Goal: Task Accomplishment & Management: Manage account settings

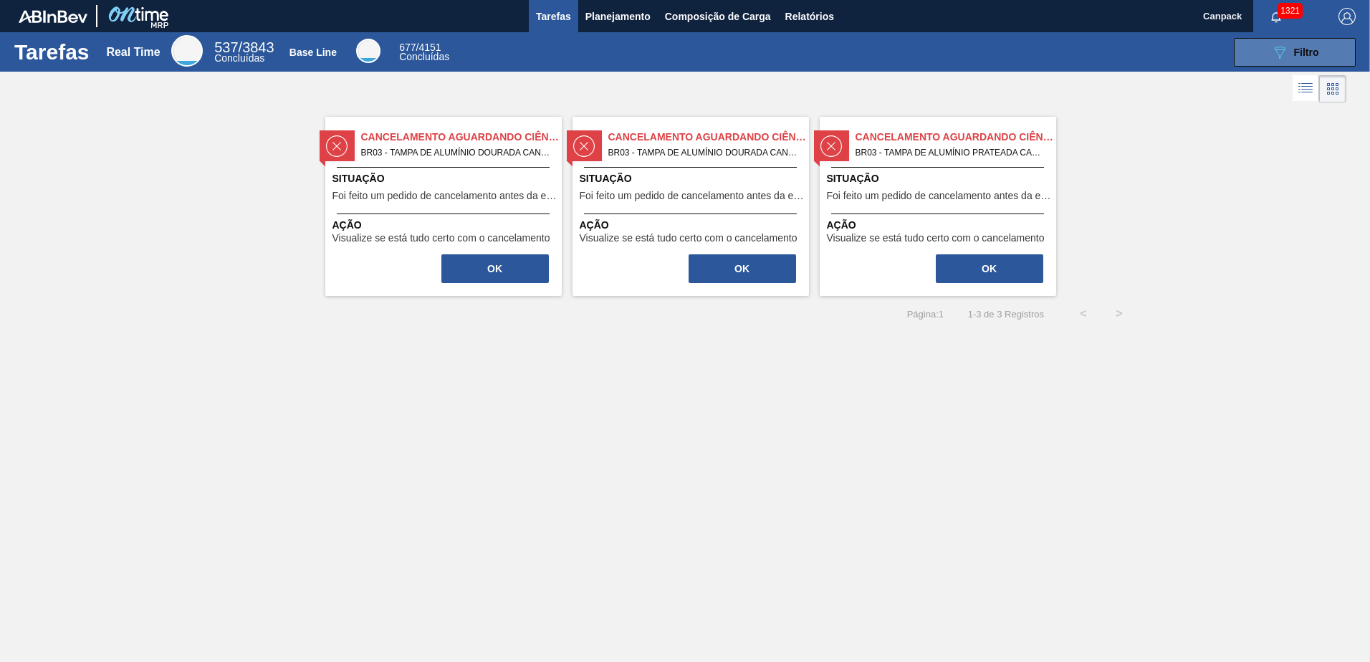
click at [1292, 47] on div "089F7B8B-B2A5-4AFE-B5C0-19BA573D28AC Filtro" at bounding box center [1295, 52] width 48 height 17
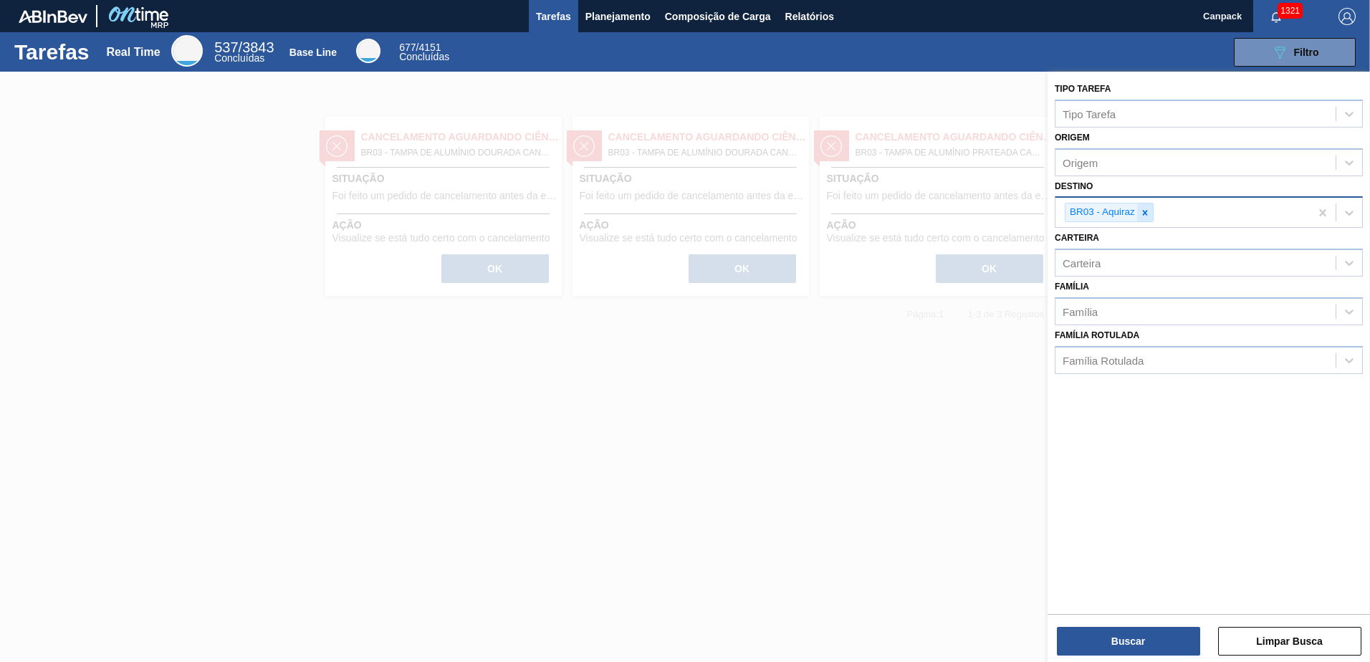
click at [1144, 213] on icon at bounding box center [1145, 212] width 5 height 5
click at [1128, 646] on button "Buscar" at bounding box center [1128, 641] width 143 height 29
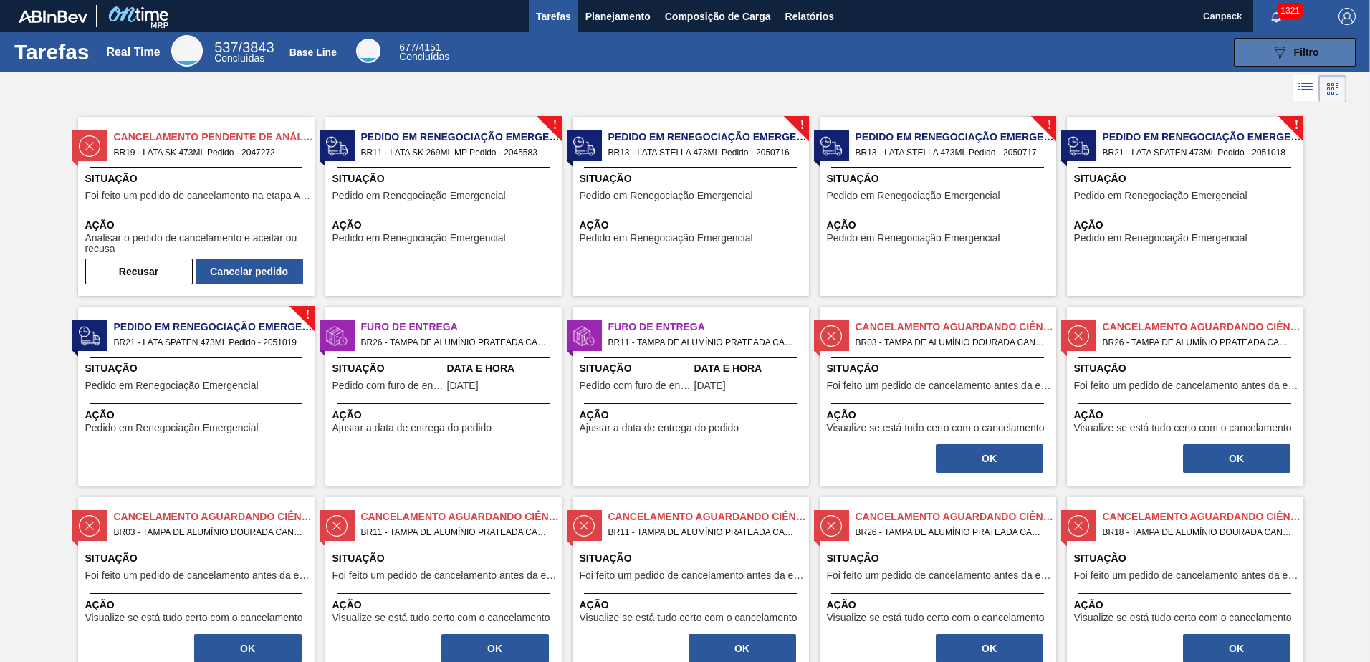
click at [1294, 65] on button "089F7B8B-B2A5-4AFE-B5C0-19BA573D28AC Filtro" at bounding box center [1295, 52] width 122 height 29
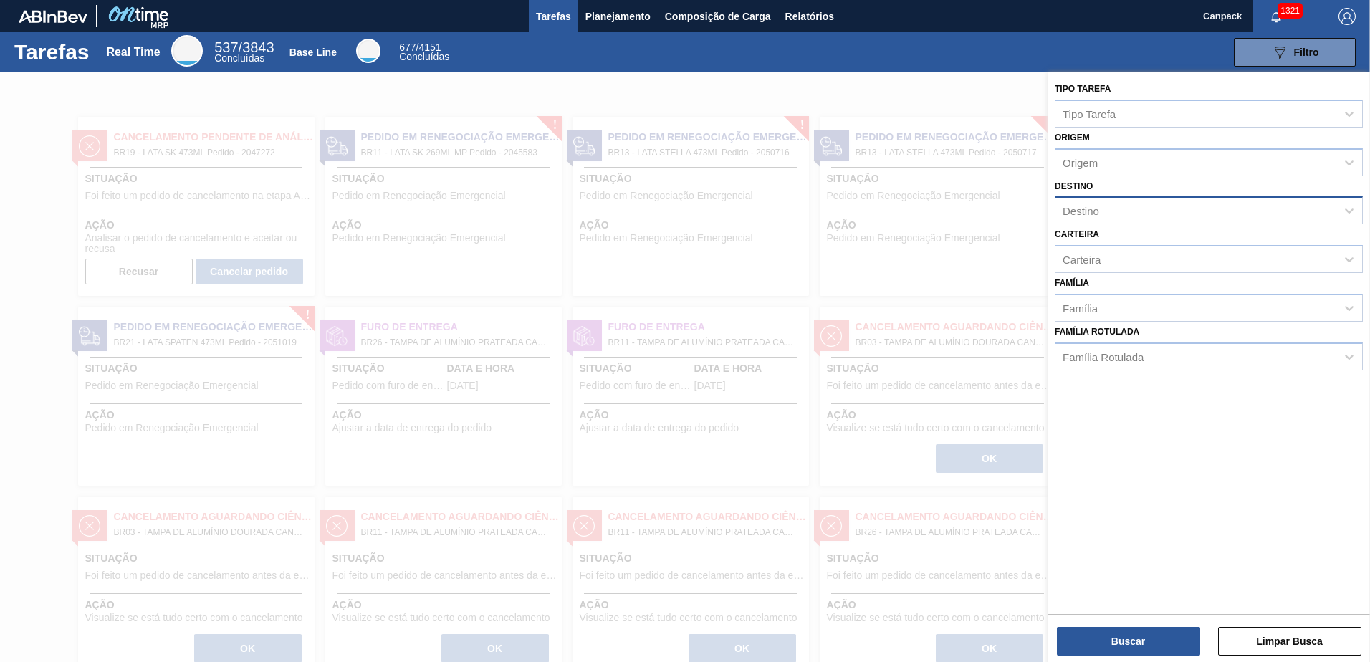
click at [1129, 213] on div "Destino" at bounding box center [1195, 211] width 280 height 21
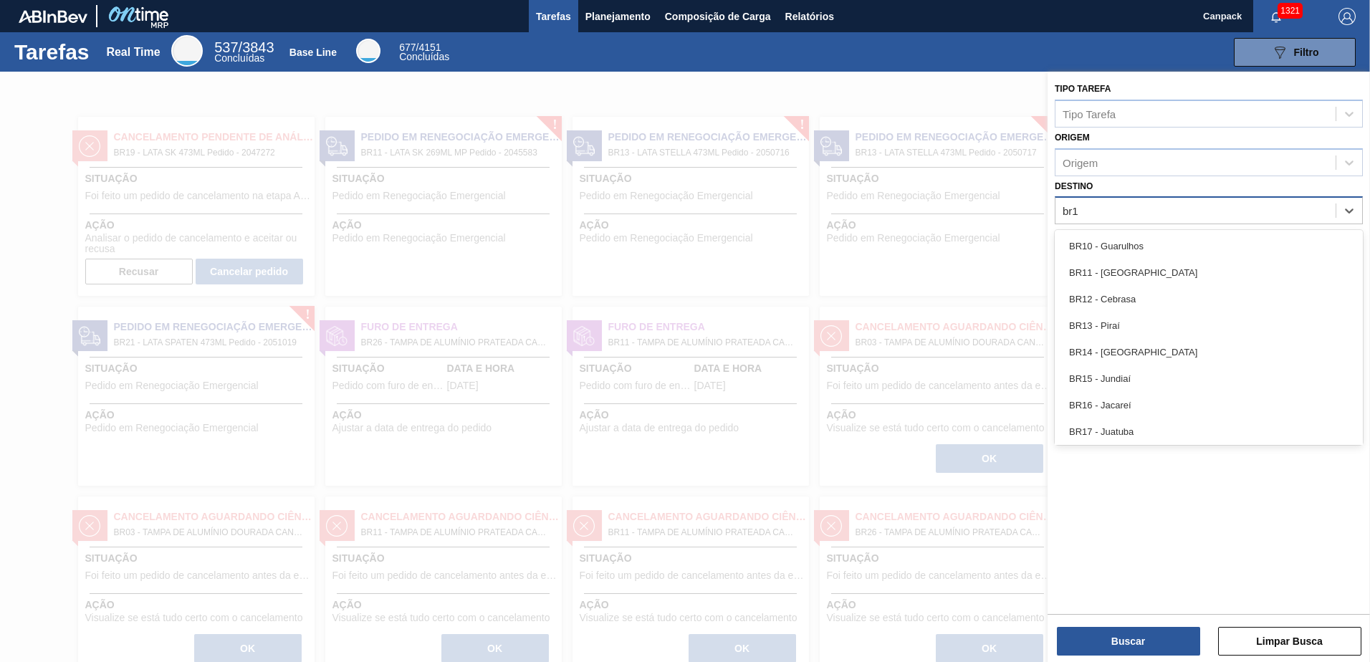
type input "br13"
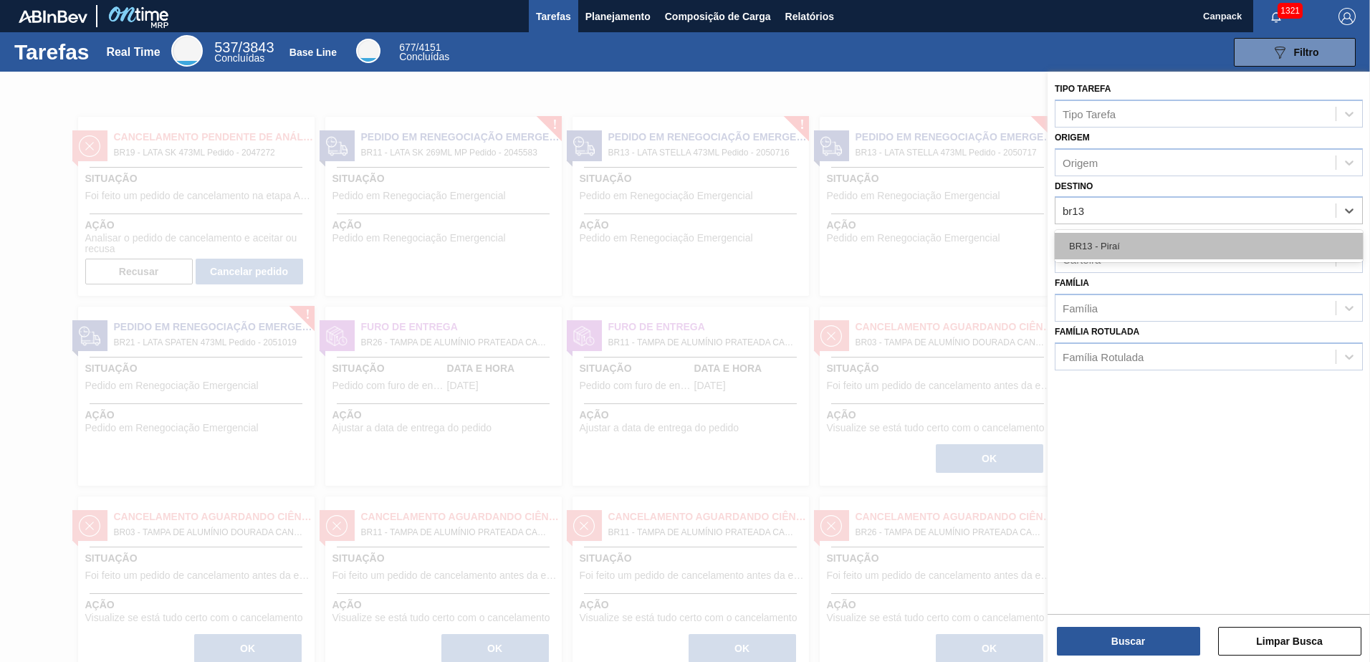
click at [1130, 242] on div "BR13 - Piraí" at bounding box center [1209, 246] width 308 height 27
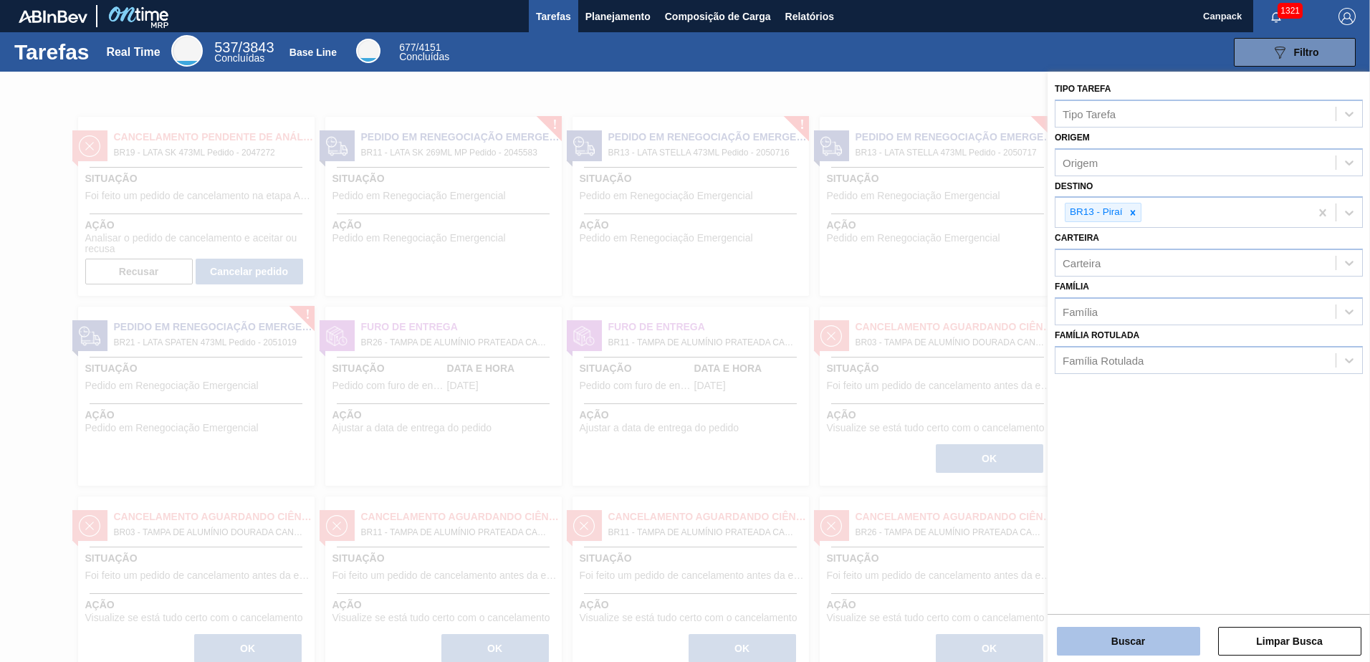
click at [1136, 635] on button "Buscar" at bounding box center [1128, 641] width 143 height 29
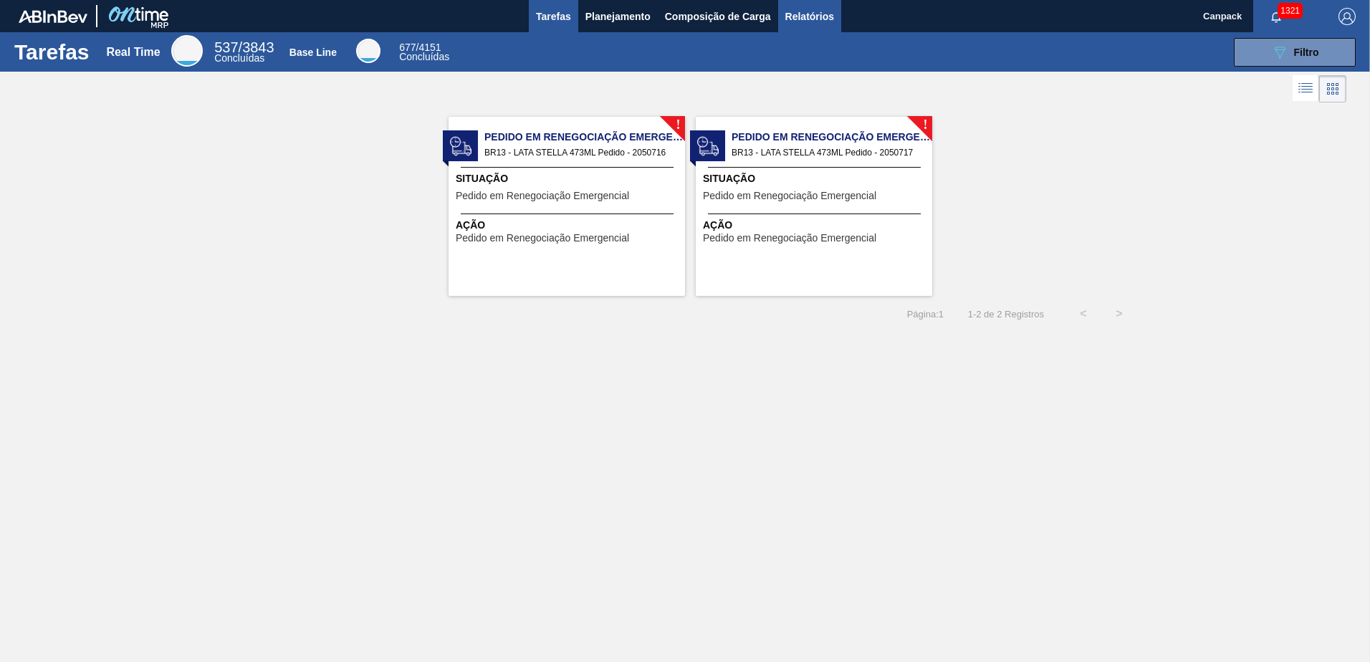
click at [809, 25] on button "Relatórios" at bounding box center [809, 16] width 63 height 32
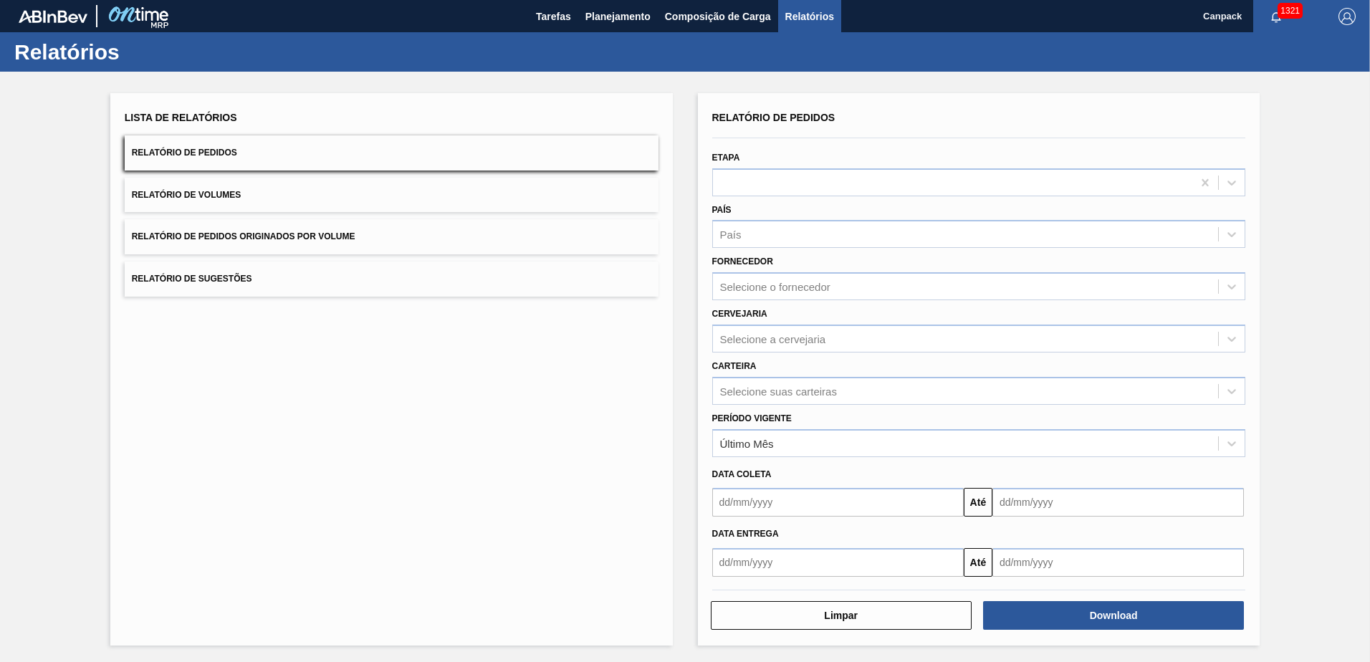
click at [803, 507] on input "text" at bounding box center [837, 502] width 251 height 29
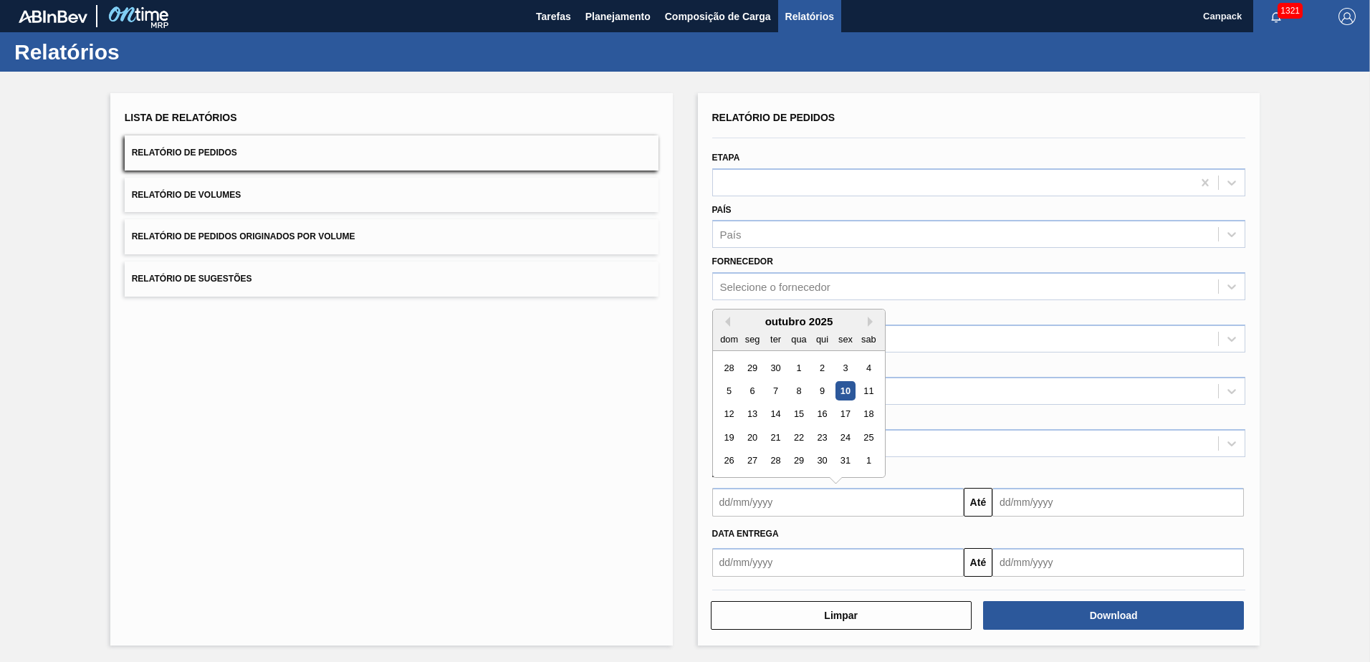
click at [841, 397] on div "10" at bounding box center [844, 390] width 19 height 19
type input "[DATE]"
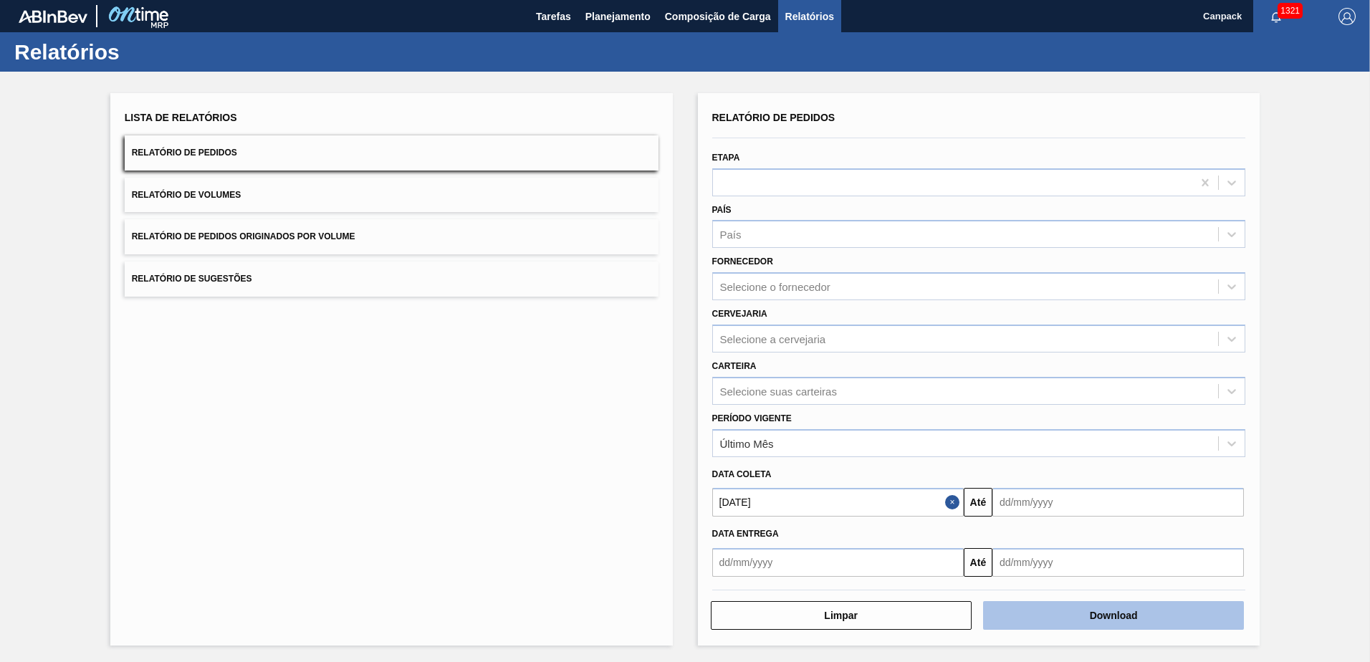
click at [1079, 611] on button "Download" at bounding box center [1113, 615] width 261 height 29
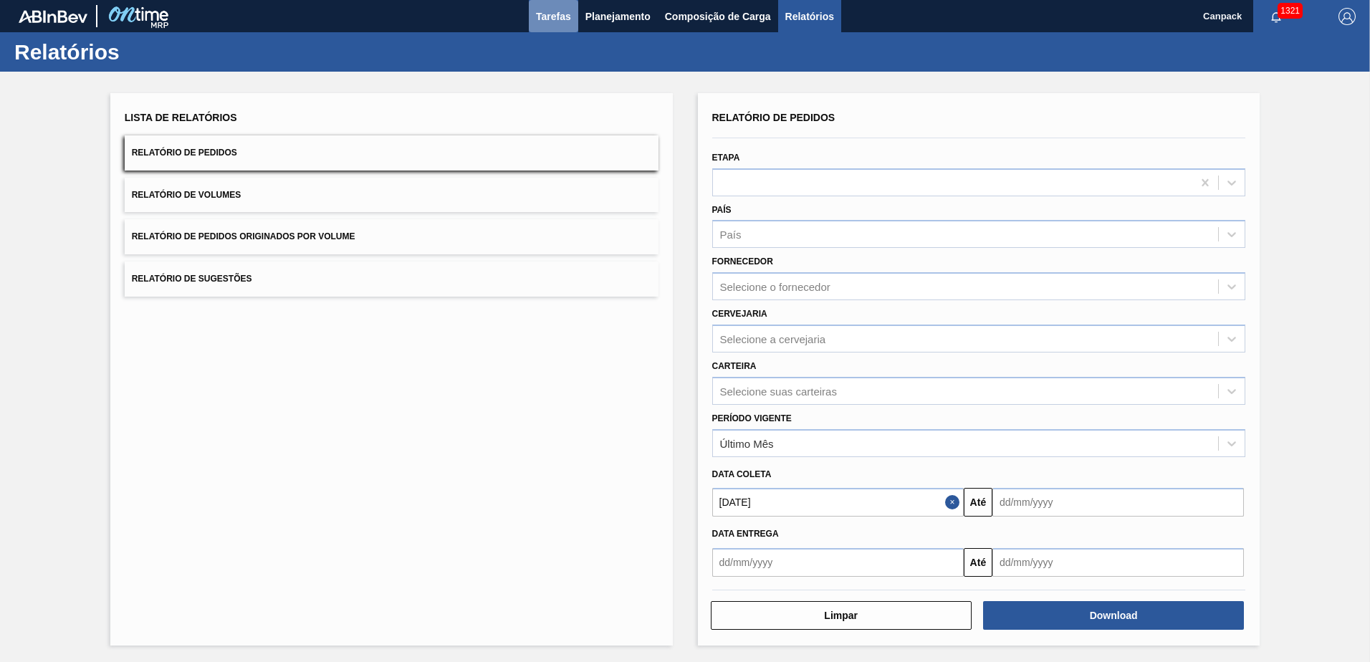
click at [564, 14] on span "Tarefas" at bounding box center [553, 16] width 35 height 17
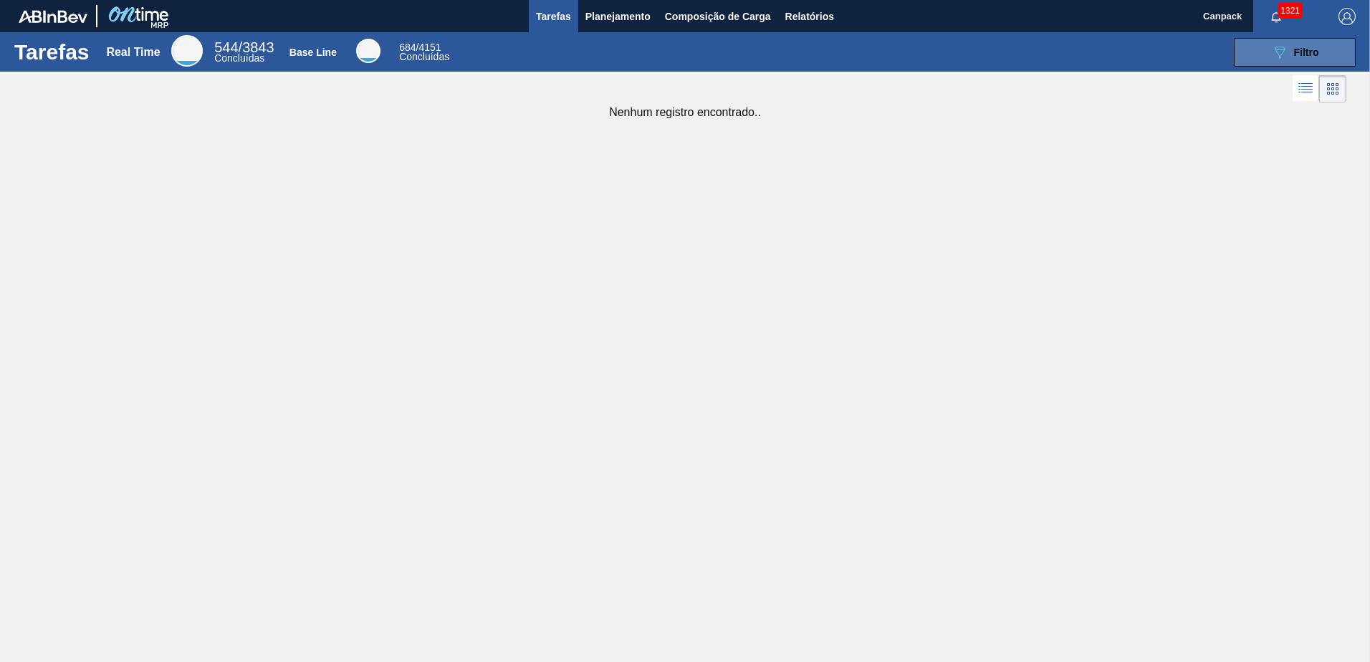
click at [1262, 45] on button "089F7B8B-B2A5-4AFE-B5C0-19BA573D28AC Filtro" at bounding box center [1295, 52] width 122 height 29
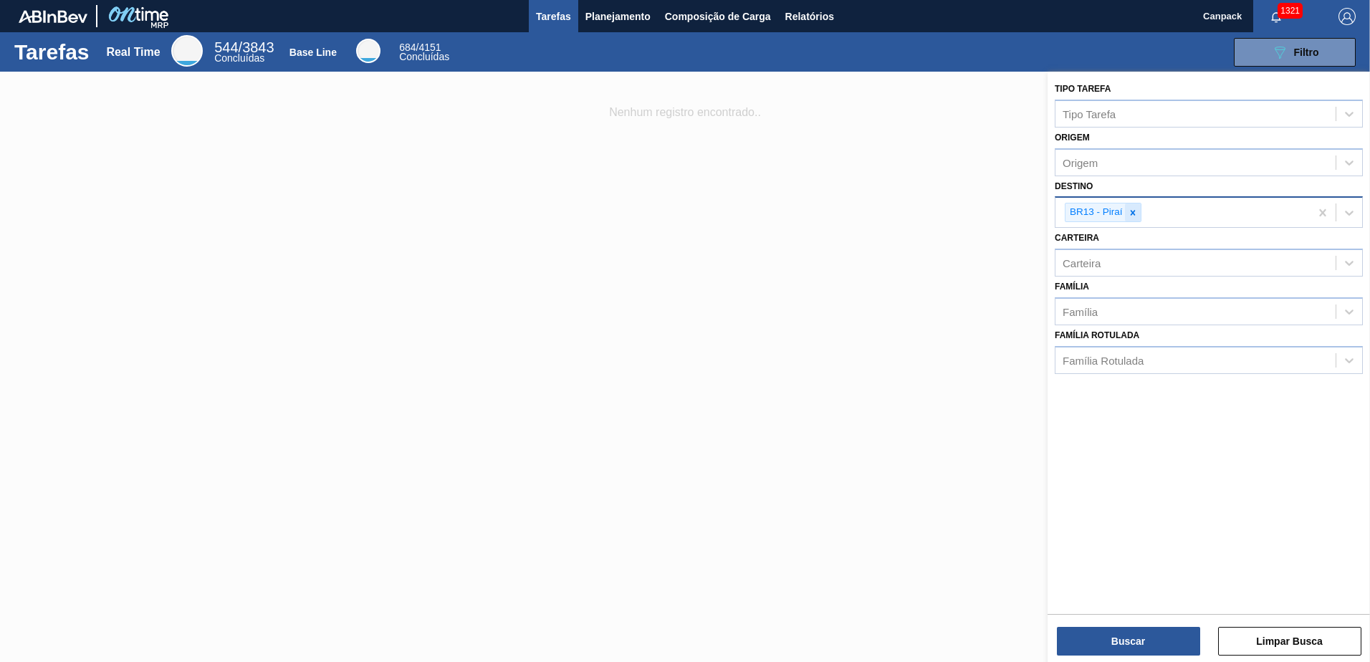
click at [1133, 212] on icon at bounding box center [1132, 212] width 5 height 5
click at [1141, 633] on button "Buscar" at bounding box center [1128, 641] width 143 height 29
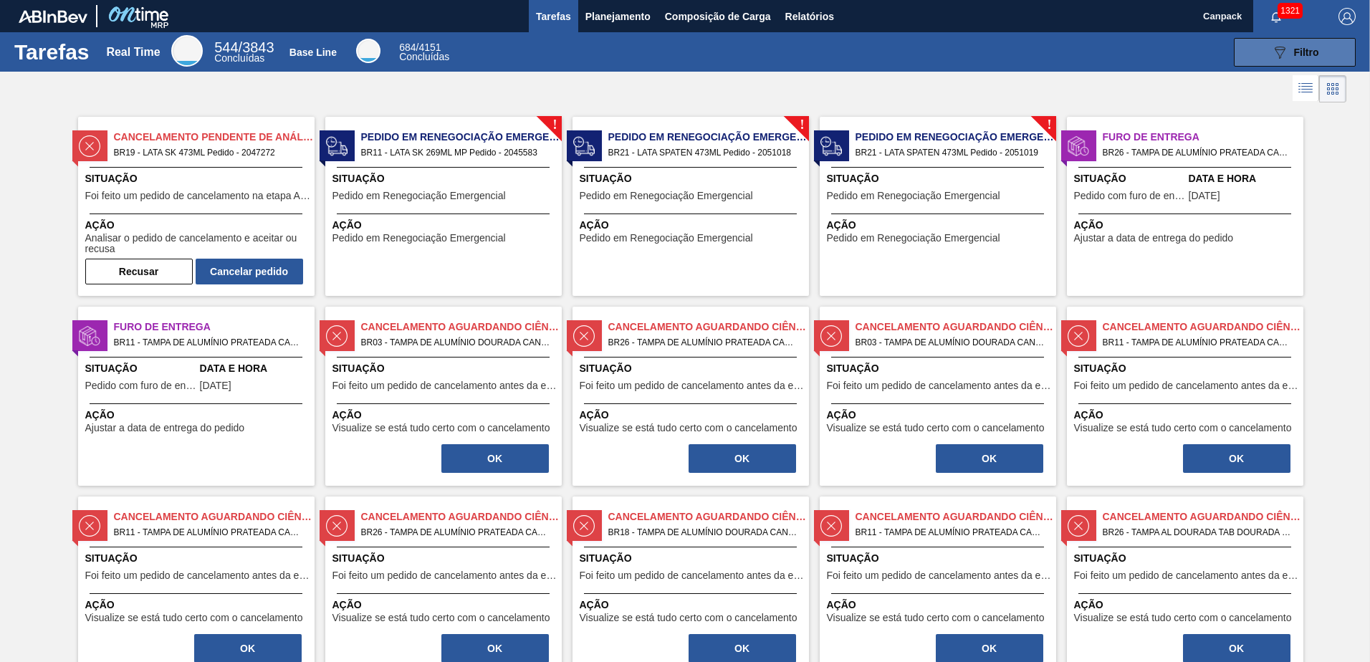
click at [1244, 55] on button "089F7B8B-B2A5-4AFE-B5C0-19BA573D28AC Filtro" at bounding box center [1295, 52] width 122 height 29
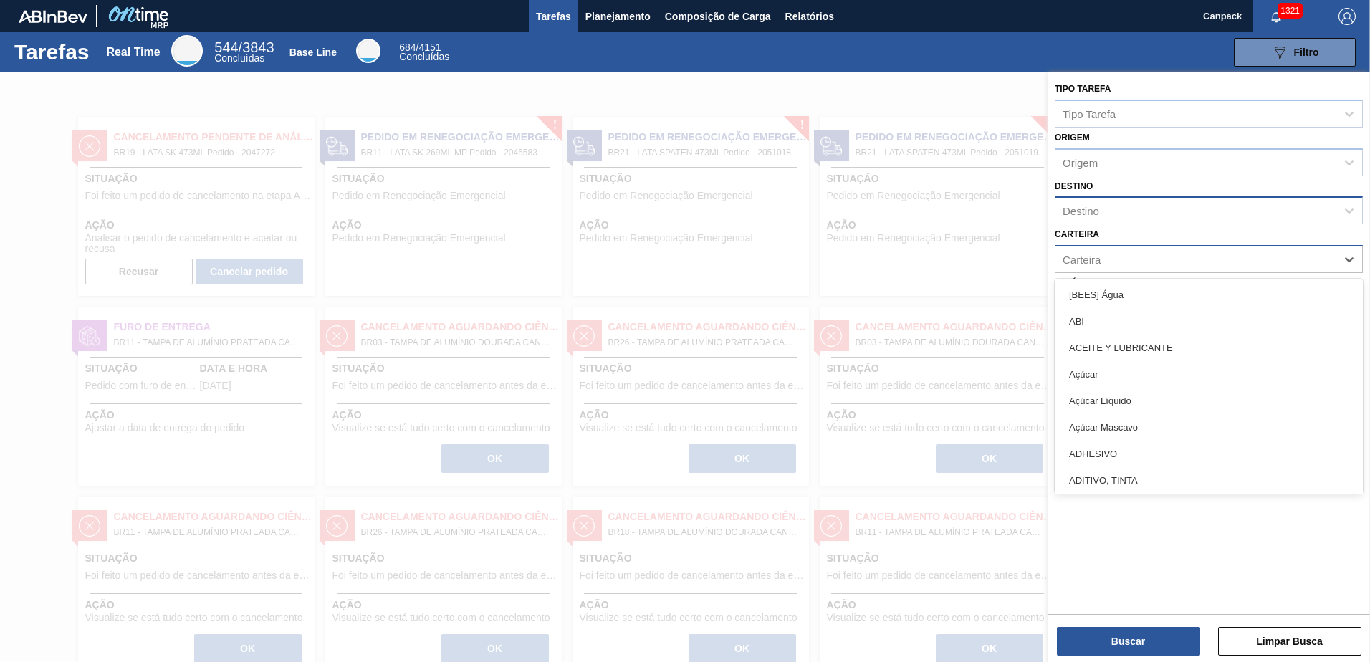
click at [1106, 258] on div "Carteira" at bounding box center [1195, 259] width 280 height 21
type input "br"
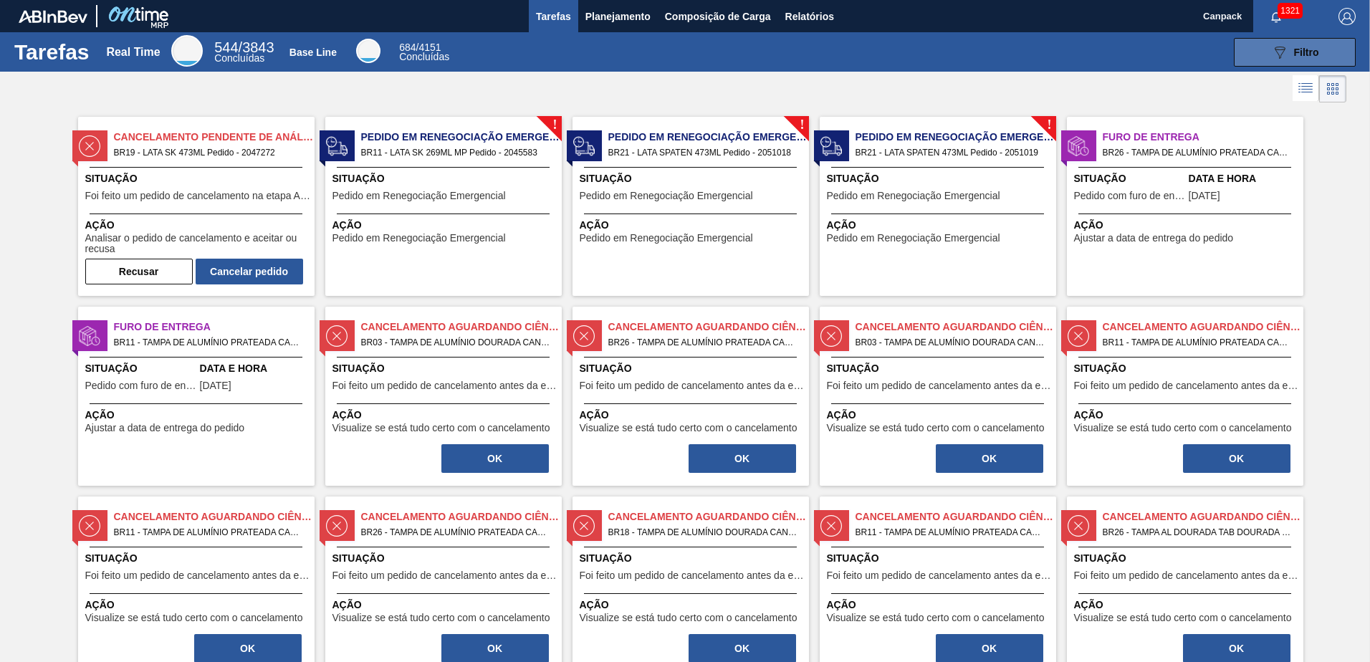
click at [1254, 46] on button "089F7B8B-B2A5-4AFE-B5C0-19BA573D28AC Filtro" at bounding box center [1295, 52] width 122 height 29
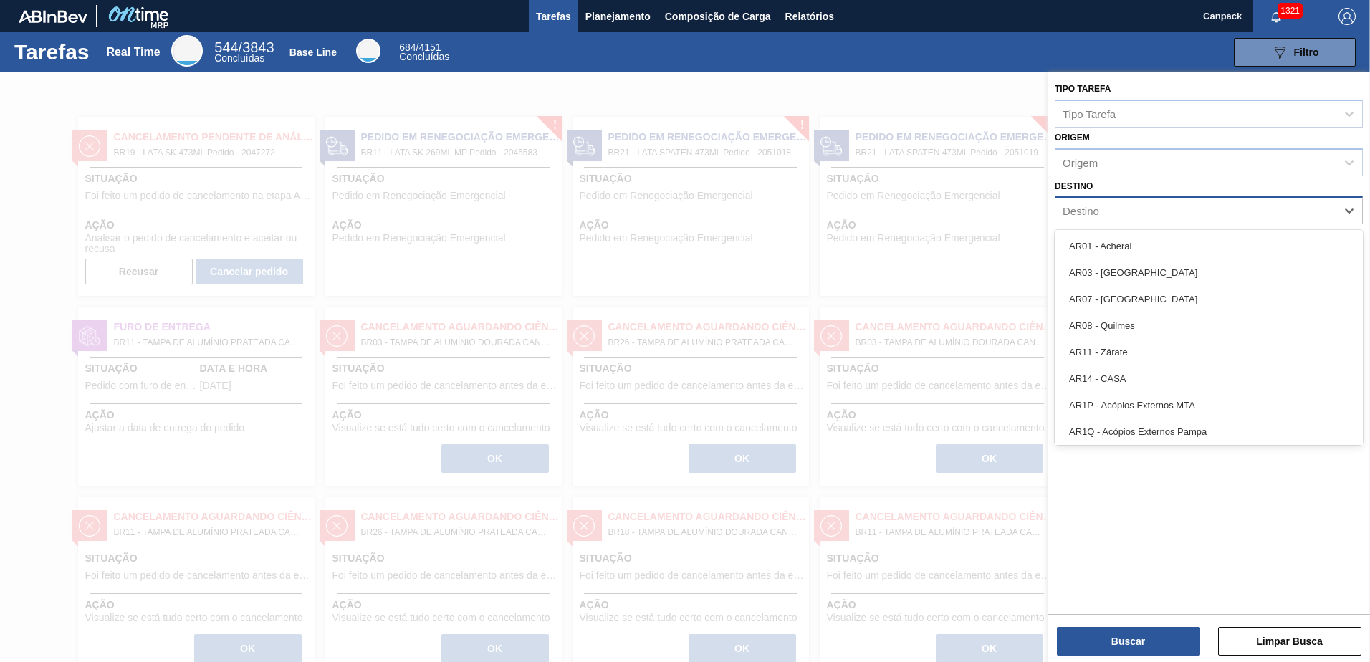
click at [1126, 215] on div "Destino" at bounding box center [1195, 211] width 280 height 21
type input "br21"
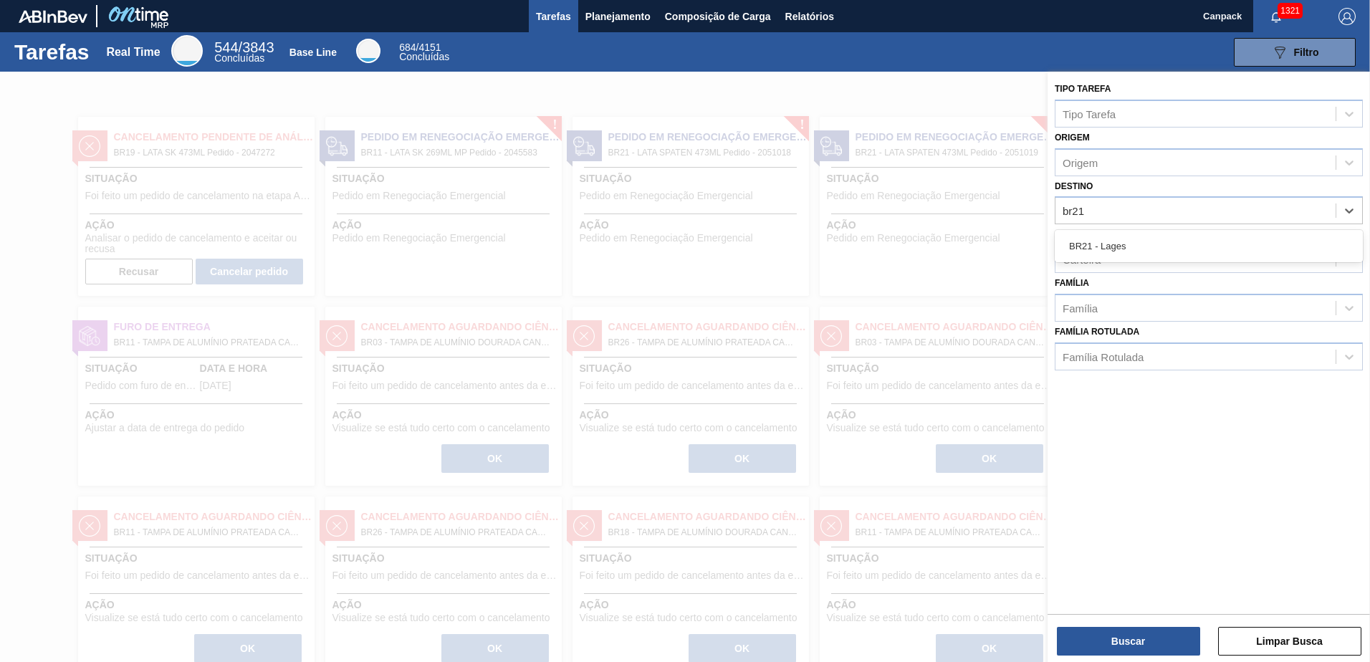
click at [1124, 256] on div "BR21 - Lages" at bounding box center [1209, 246] width 308 height 27
click at [1145, 633] on button "Buscar" at bounding box center [1128, 641] width 143 height 29
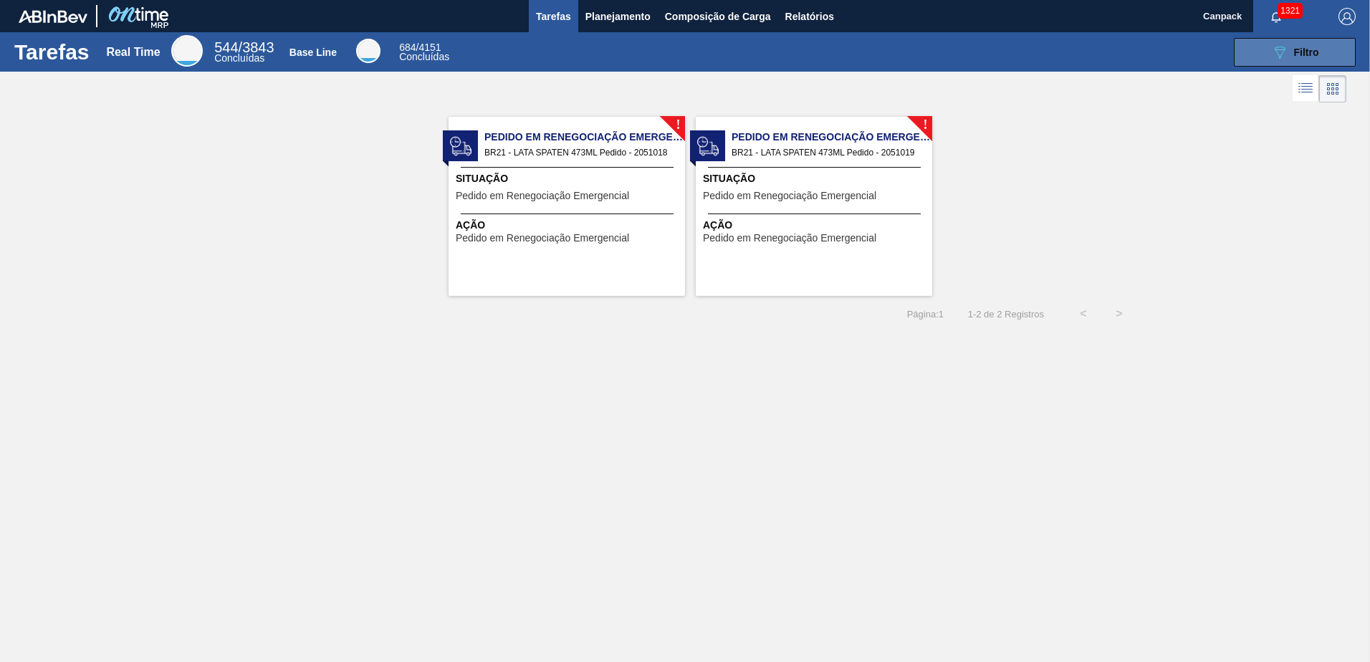
click at [1262, 61] on button "089F7B8B-B2A5-4AFE-B5C0-19BA573D28AC Filtro" at bounding box center [1295, 52] width 122 height 29
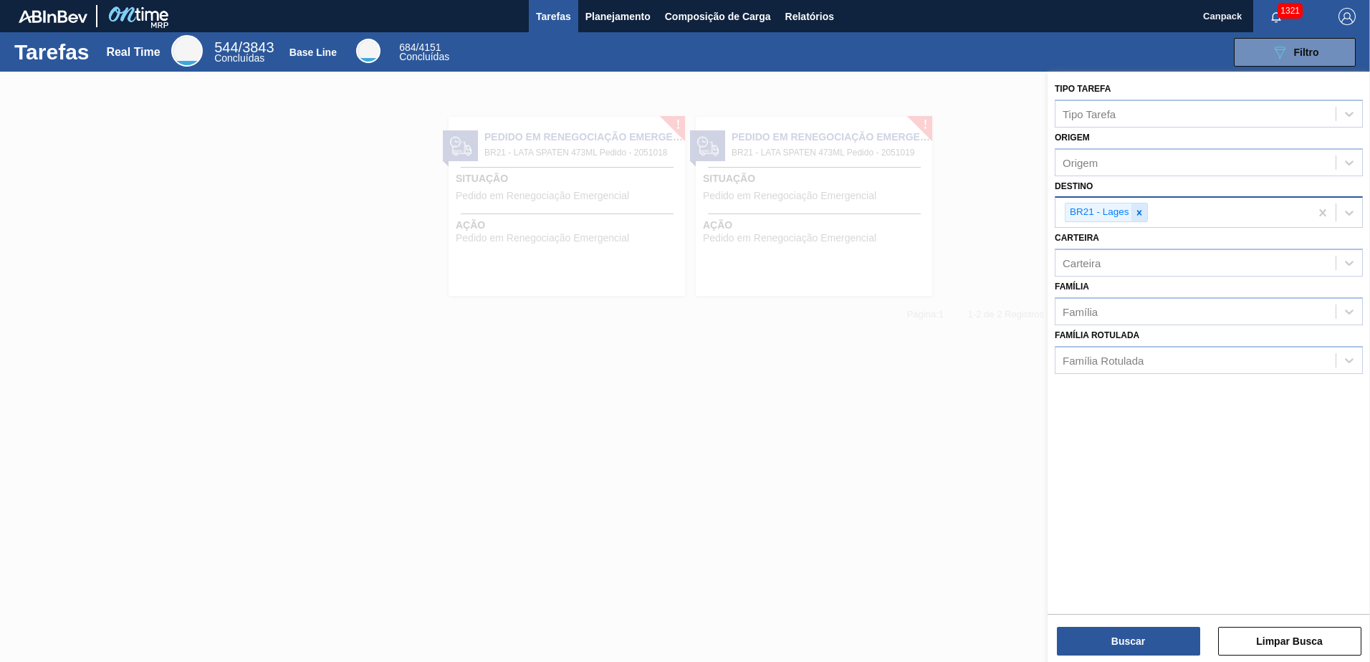
click at [1136, 208] on icon at bounding box center [1139, 213] width 10 height 10
click at [1105, 632] on button "Buscar" at bounding box center [1128, 641] width 143 height 29
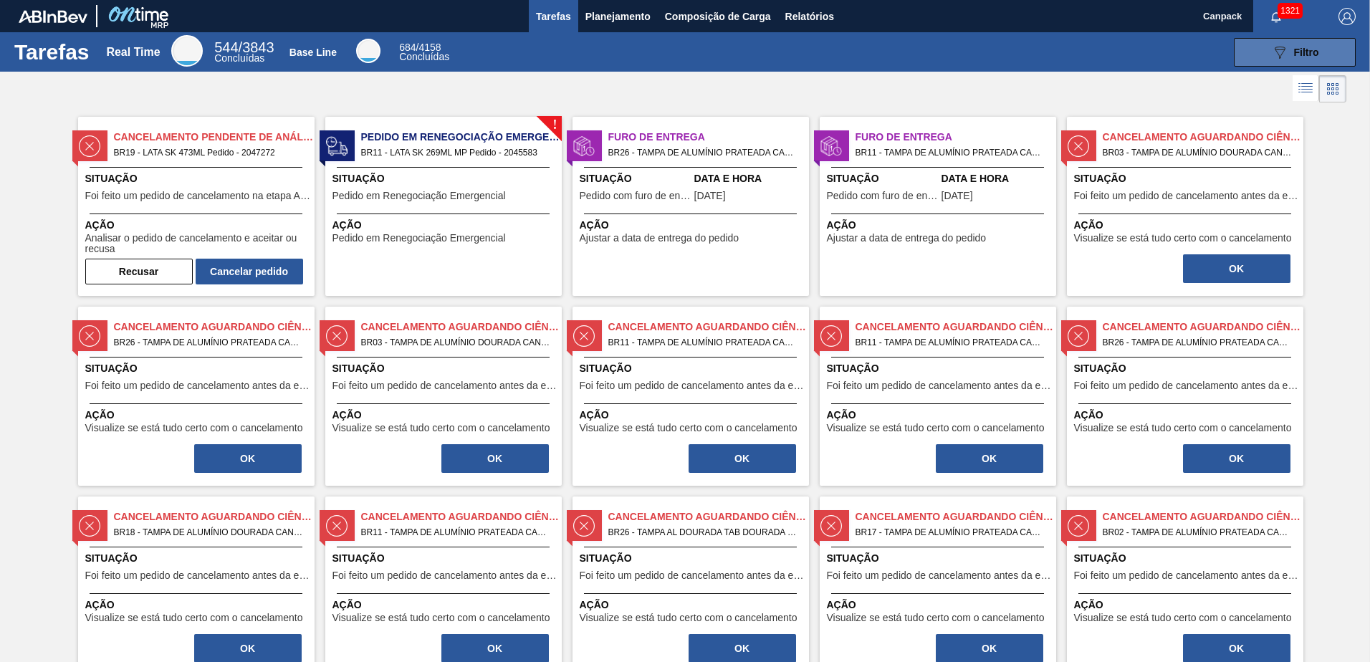
click at [1267, 52] on button "089F7B8B-B2A5-4AFE-B5C0-19BA573D28AC Filtro" at bounding box center [1295, 52] width 122 height 29
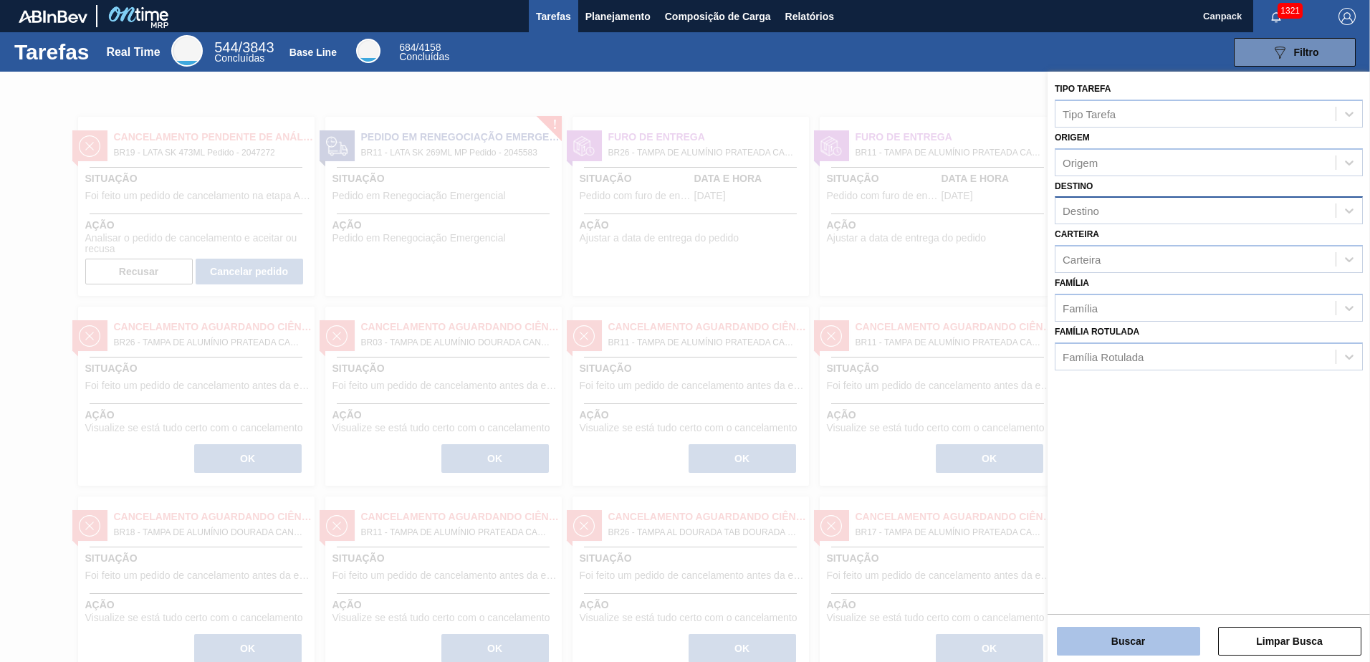
click at [1141, 645] on button "Buscar" at bounding box center [1128, 641] width 143 height 29
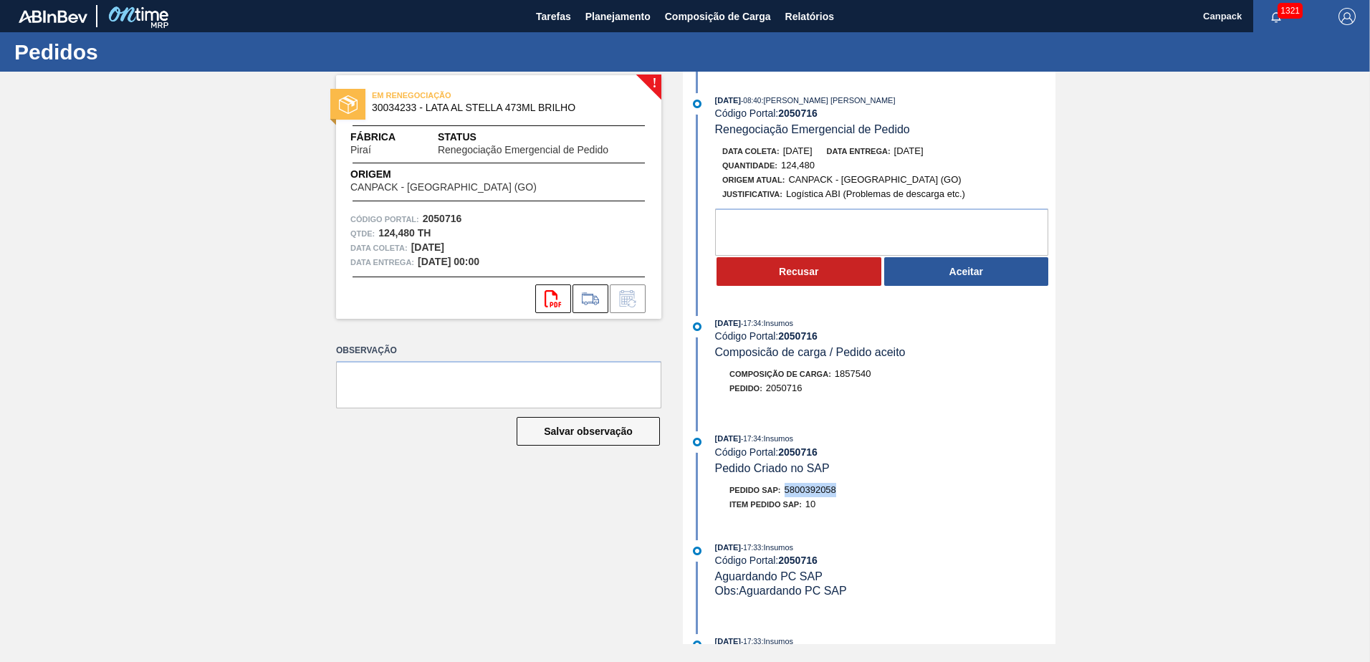
drag, startPoint x: 787, startPoint y: 490, endPoint x: 846, endPoint y: 490, distance: 59.5
click at [846, 490] on div "Pedido SAP: 5800392058" at bounding box center [885, 490] width 340 height 14
copy span "5800392058"
click at [937, 276] on button "Aceitar" at bounding box center [966, 271] width 165 height 29
drag, startPoint x: 787, startPoint y: 491, endPoint x: 837, endPoint y: 494, distance: 49.5
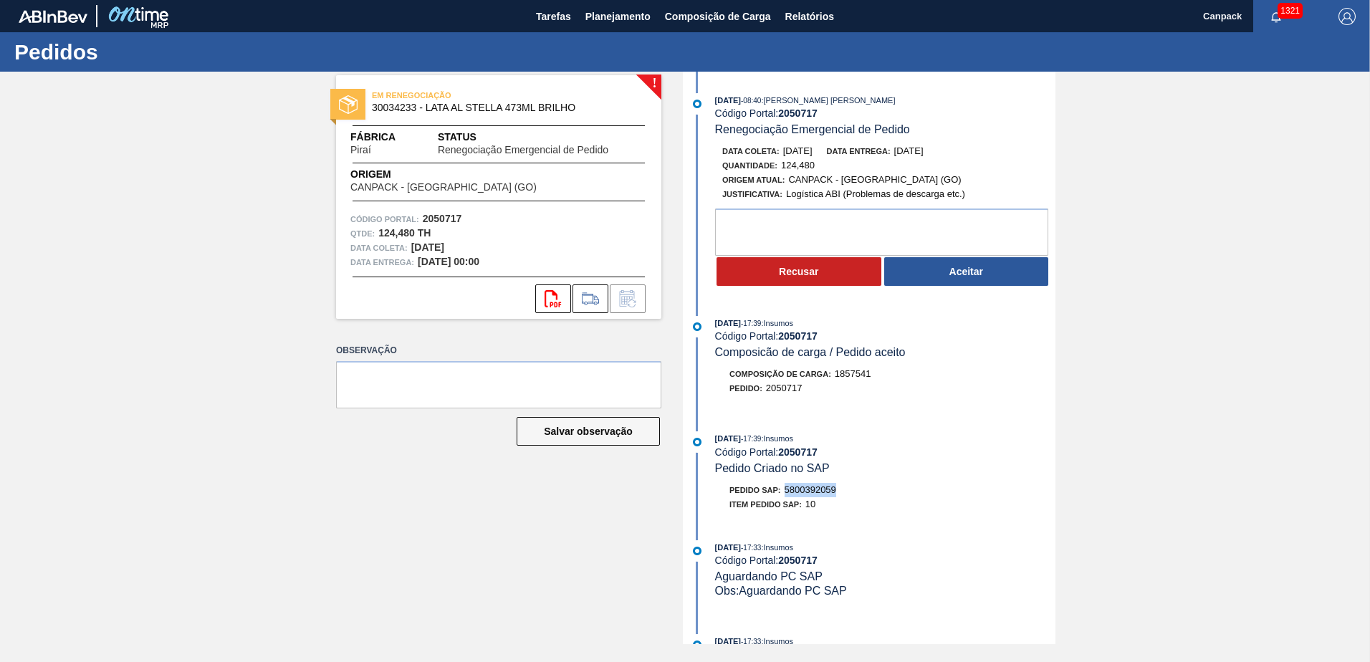
click at [836, 494] on span "5800392059" at bounding box center [810, 489] width 52 height 11
copy span "5800392059"
click at [926, 264] on button "Aceitar" at bounding box center [966, 271] width 165 height 29
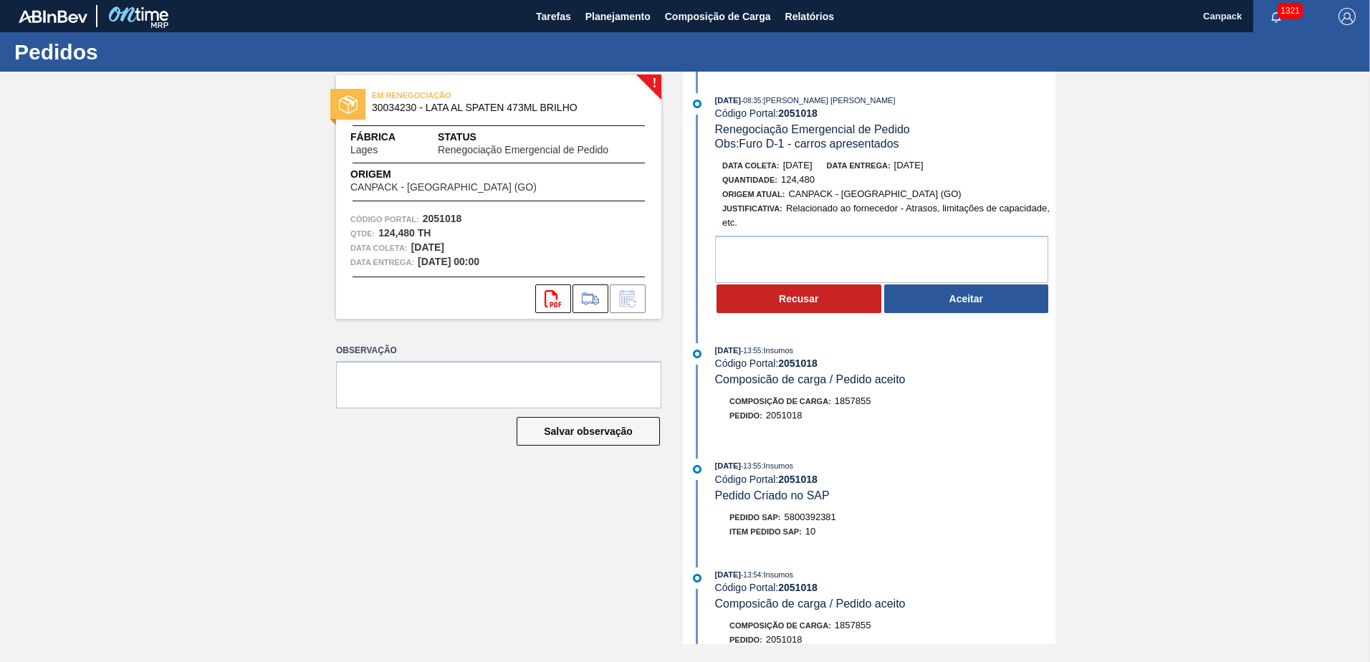
click at [858, 514] on div "Pedido SAP: 5800392381" at bounding box center [885, 517] width 340 height 14
click at [967, 304] on button "Aceitar" at bounding box center [966, 298] width 165 height 29
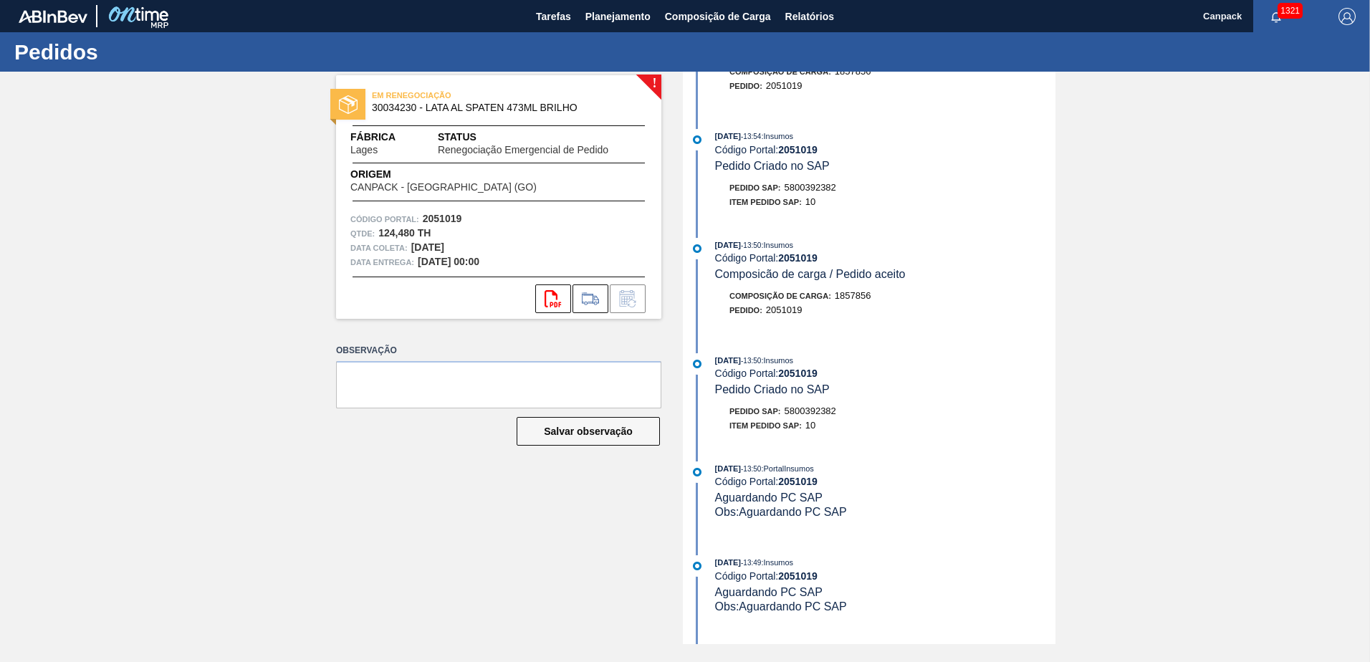
scroll to position [43, 0]
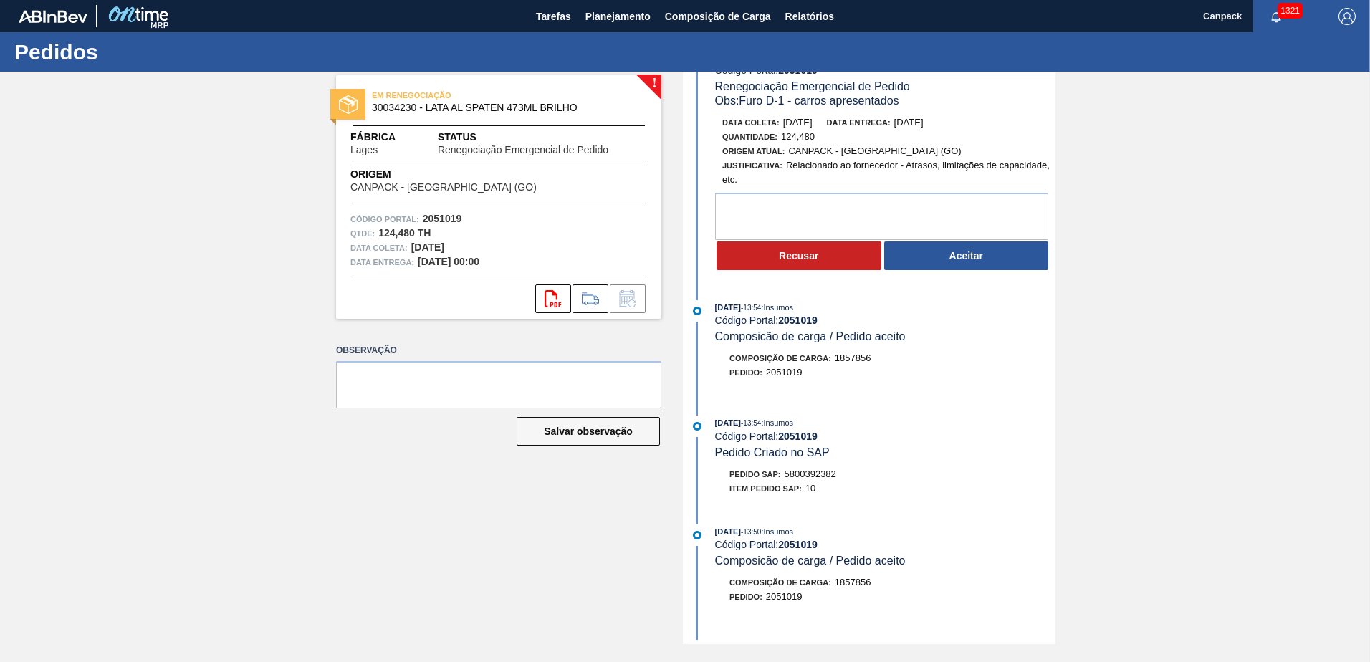
click at [943, 248] on button "Aceitar" at bounding box center [966, 255] width 165 height 29
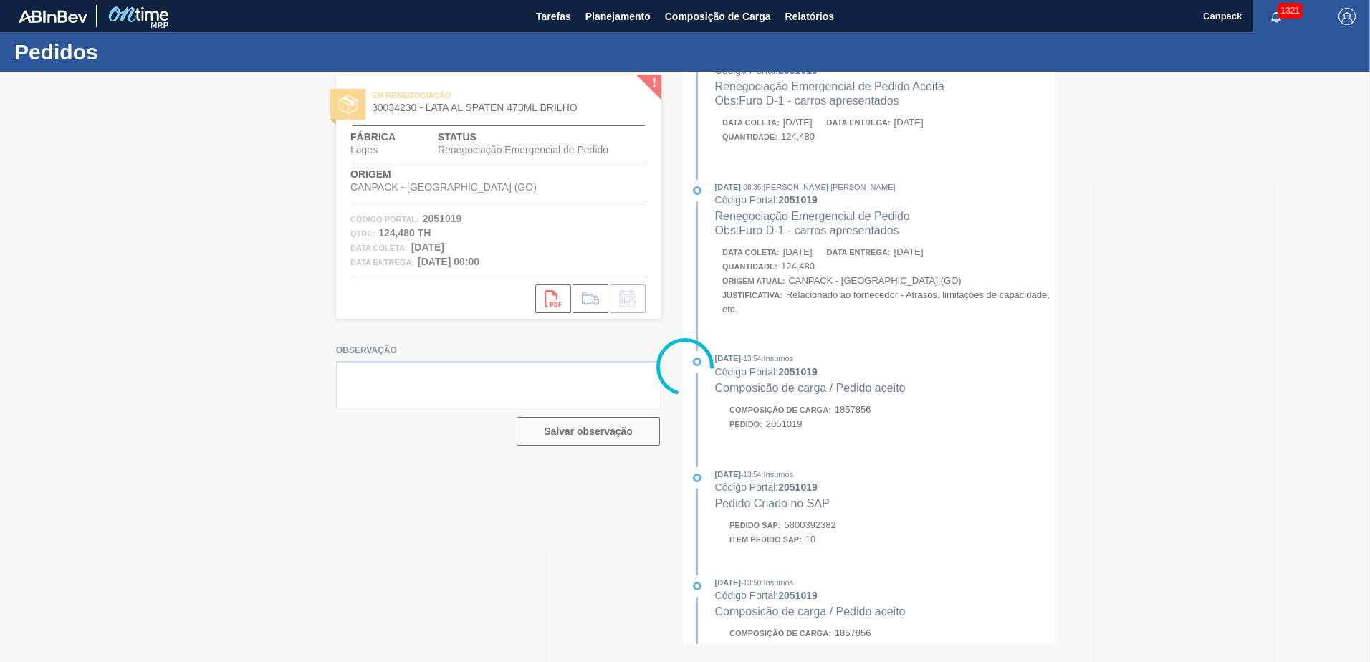
scroll to position [173, 0]
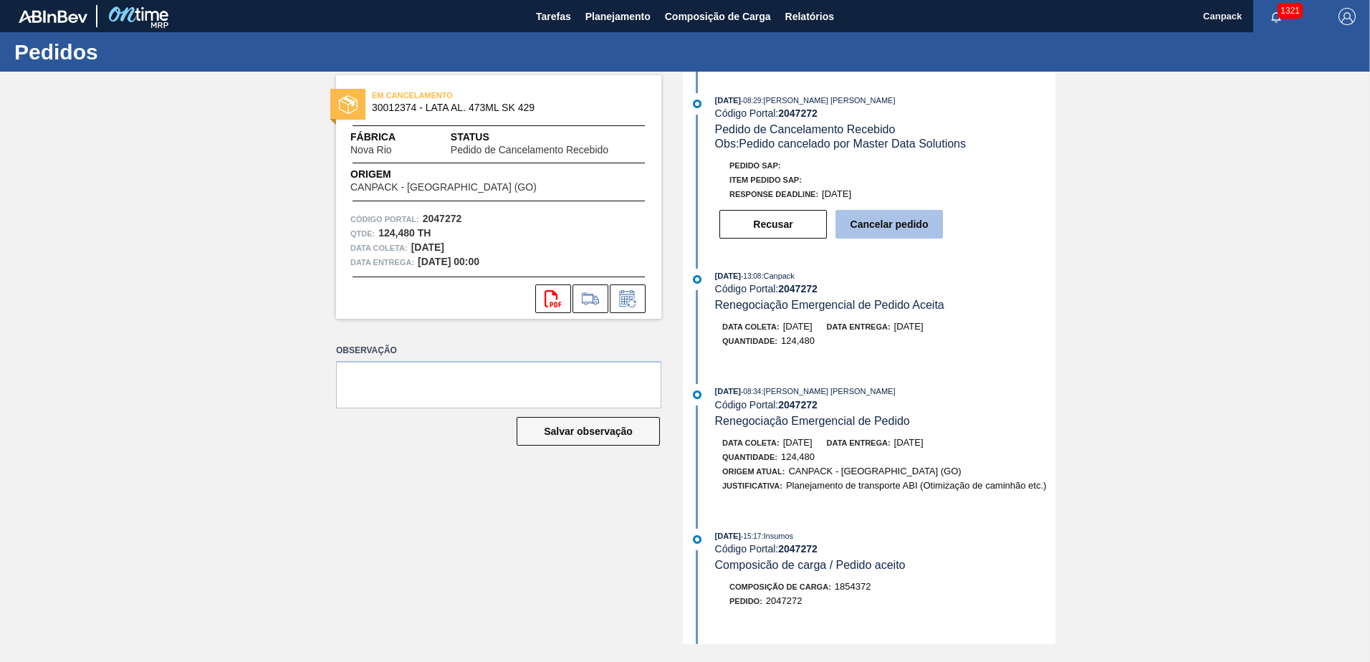
click at [900, 217] on button "Cancelar pedido" at bounding box center [888, 224] width 107 height 29
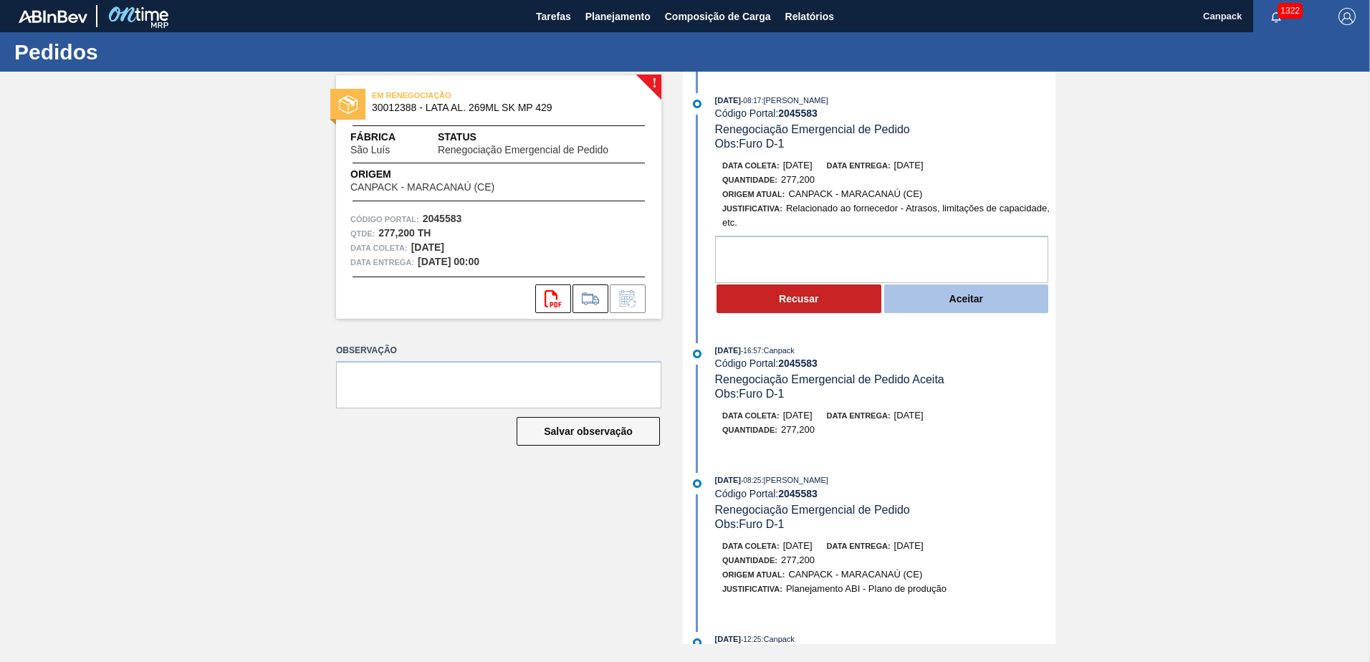
click at [953, 294] on button "Aceitar" at bounding box center [966, 298] width 165 height 29
